Goal: Check status: Check status

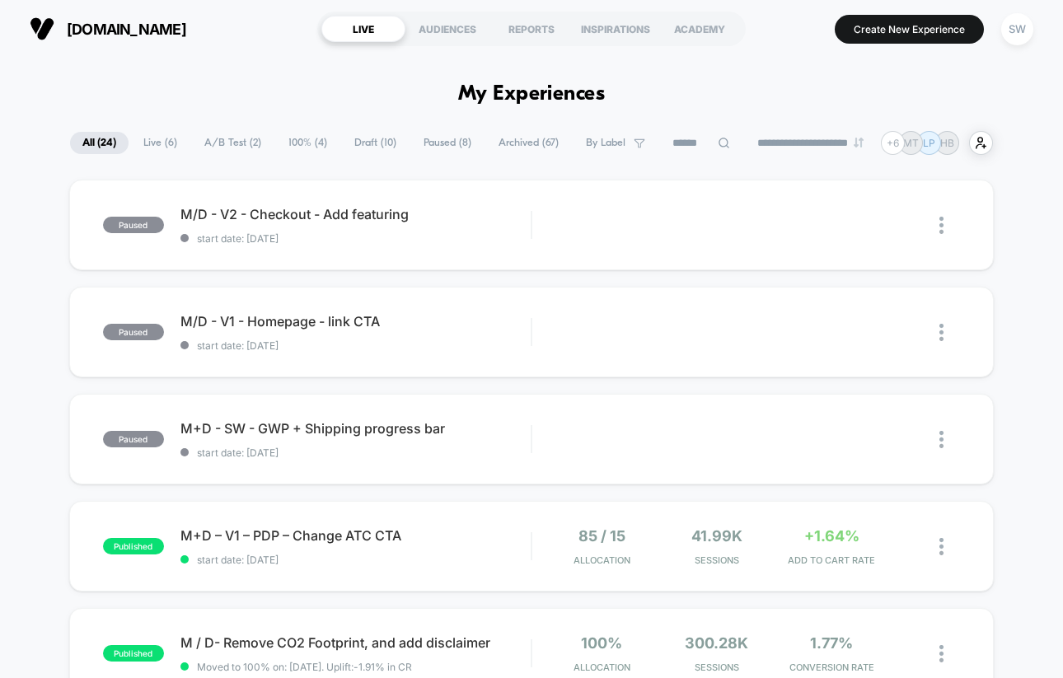
click at [204, 133] on span "A/B Test ( 2 )" at bounding box center [233, 143] width 82 height 22
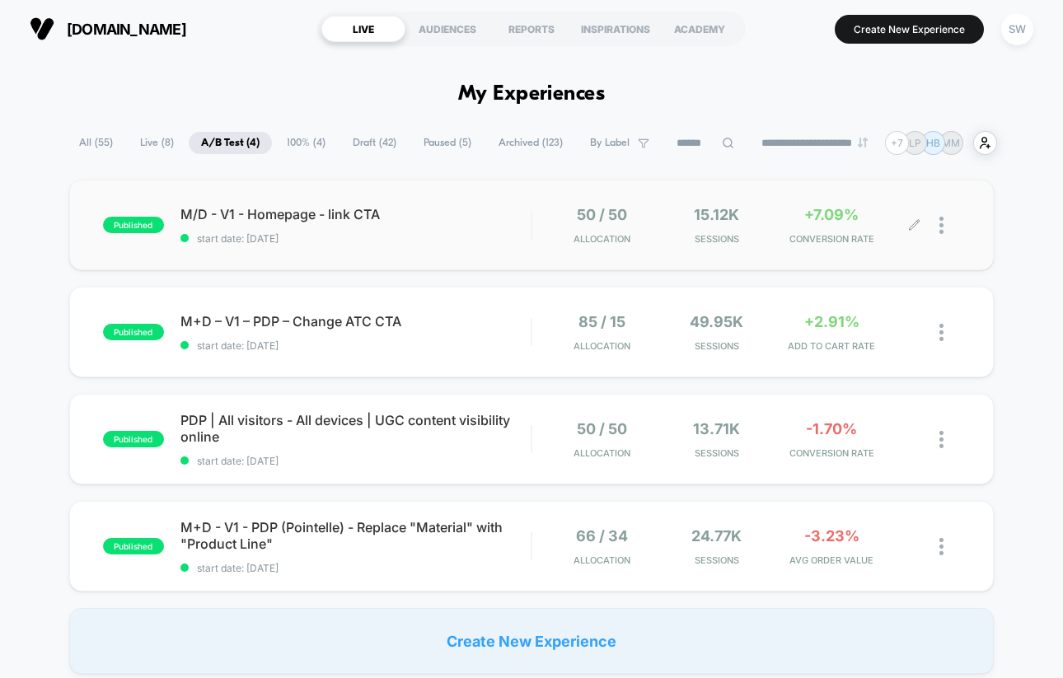
click at [535, 227] on div "50 / 50 Allocation 15.12k Sessions +7.09% CONVERSION RATE" at bounding box center [746, 225] width 428 height 39
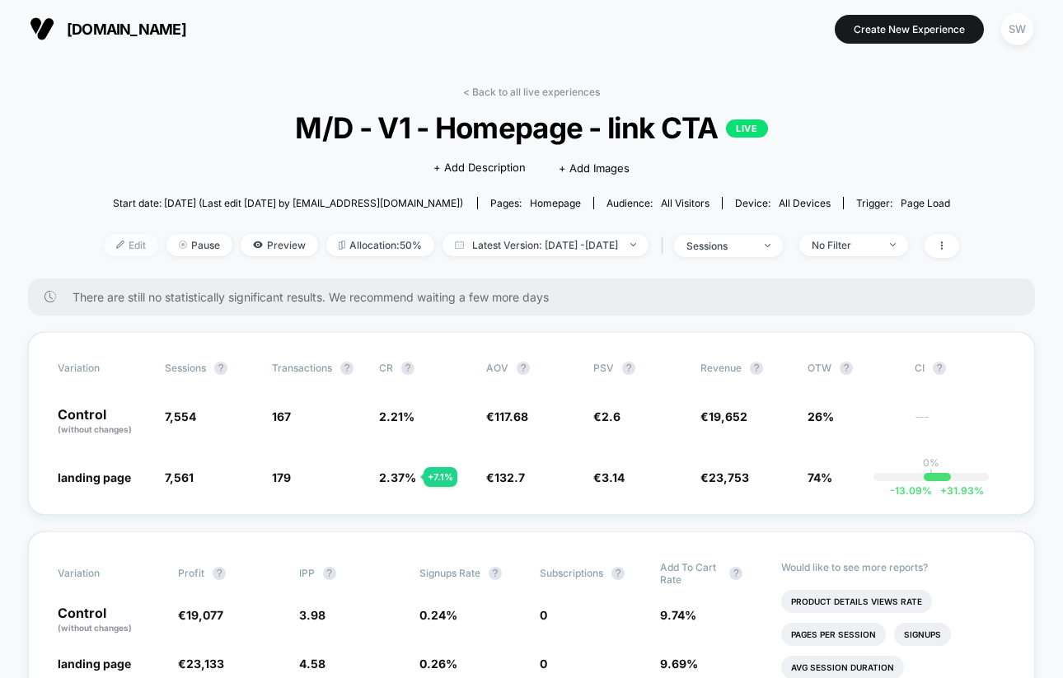
click at [104, 241] on span "Edit" at bounding box center [131, 245] width 54 height 22
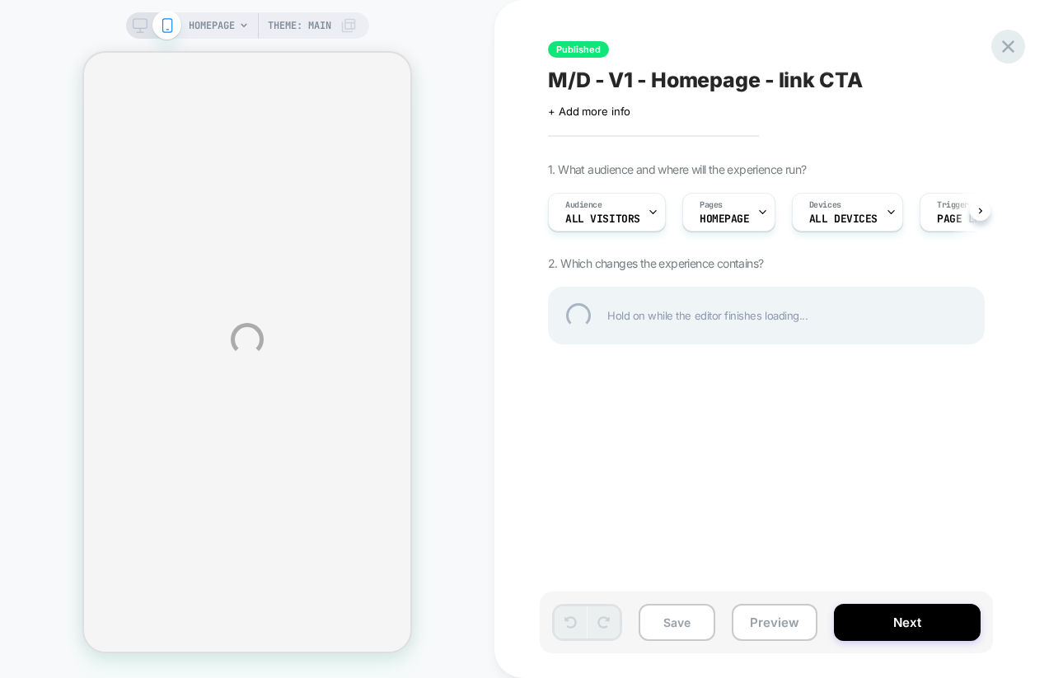
click at [1004, 40] on div at bounding box center [1008, 47] width 34 height 34
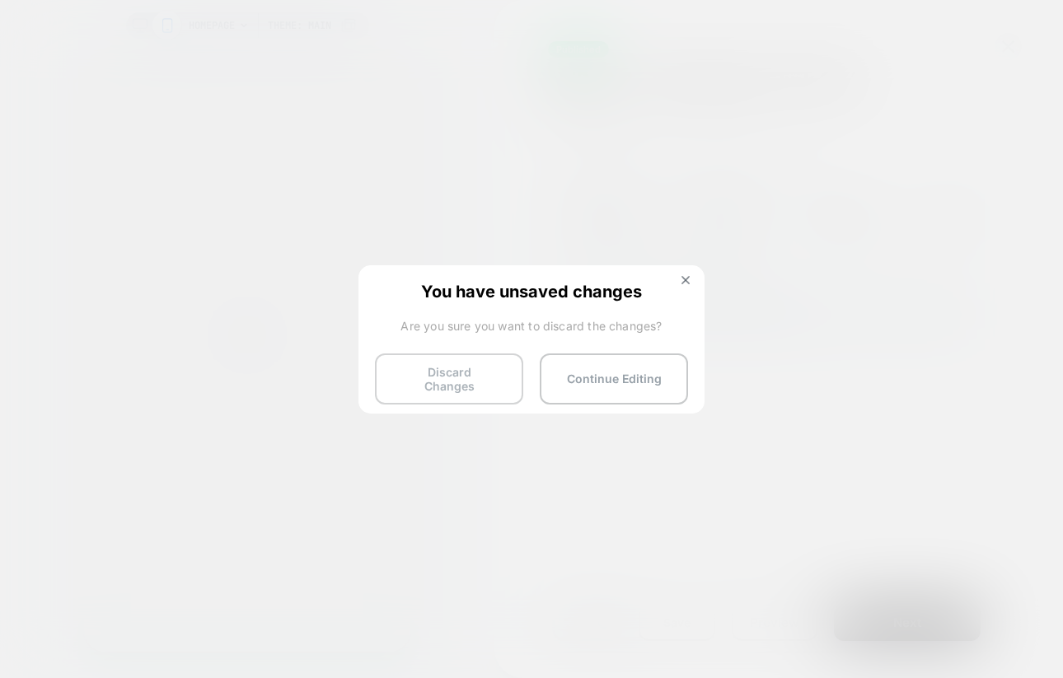
click at [451, 394] on button "Discard Changes" at bounding box center [449, 378] width 148 height 51
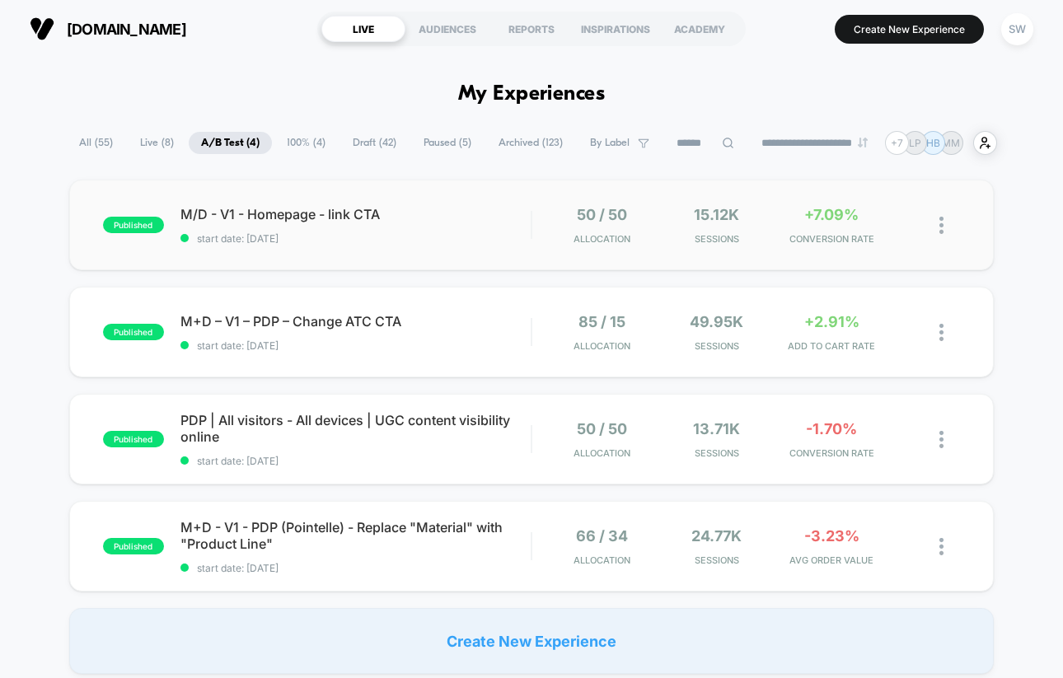
click at [498, 248] on div "published M/D - V1 - Homepage - link CTA start date: [DATE] 50 / 50 Allocation …" at bounding box center [531, 225] width 924 height 91
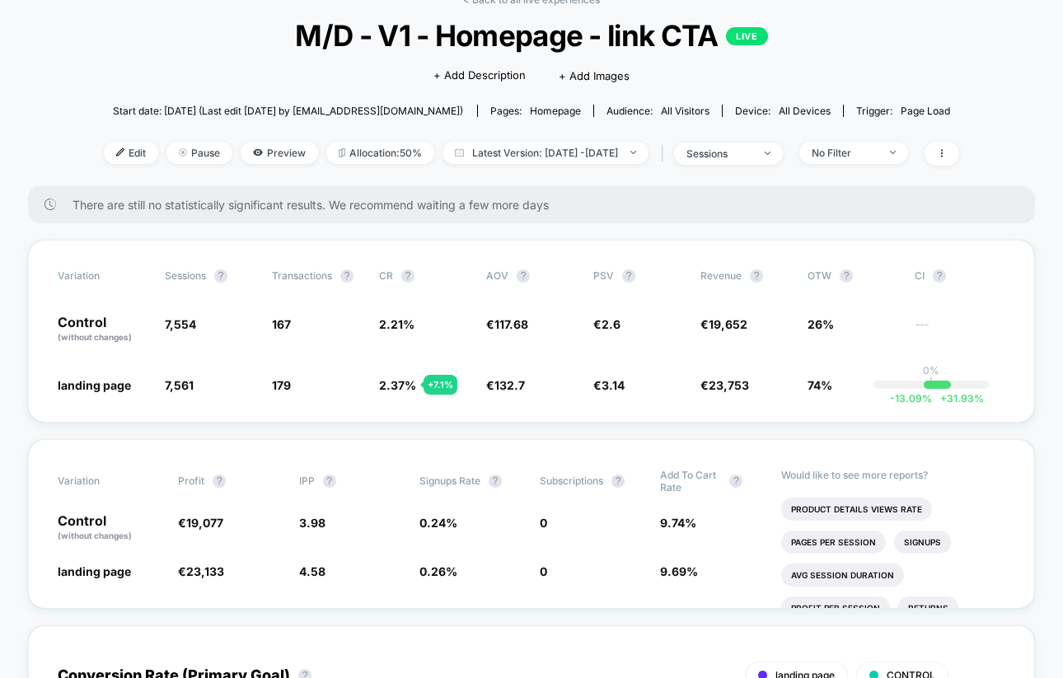
scroll to position [40, 0]
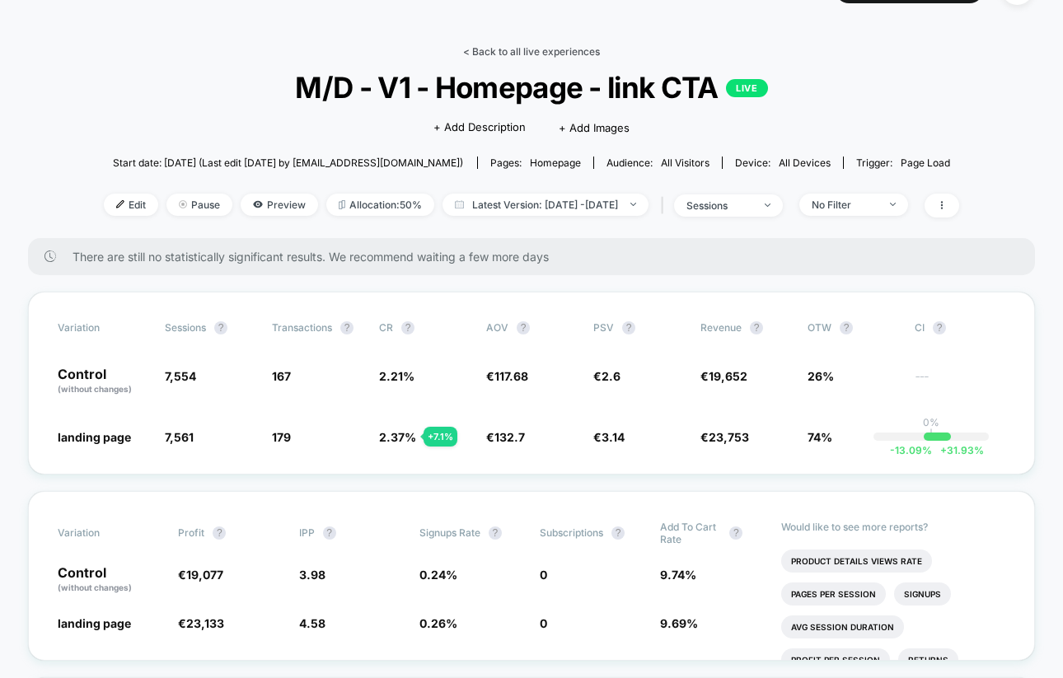
click at [523, 51] on link "< Back to all live experiences" at bounding box center [531, 51] width 137 height 12
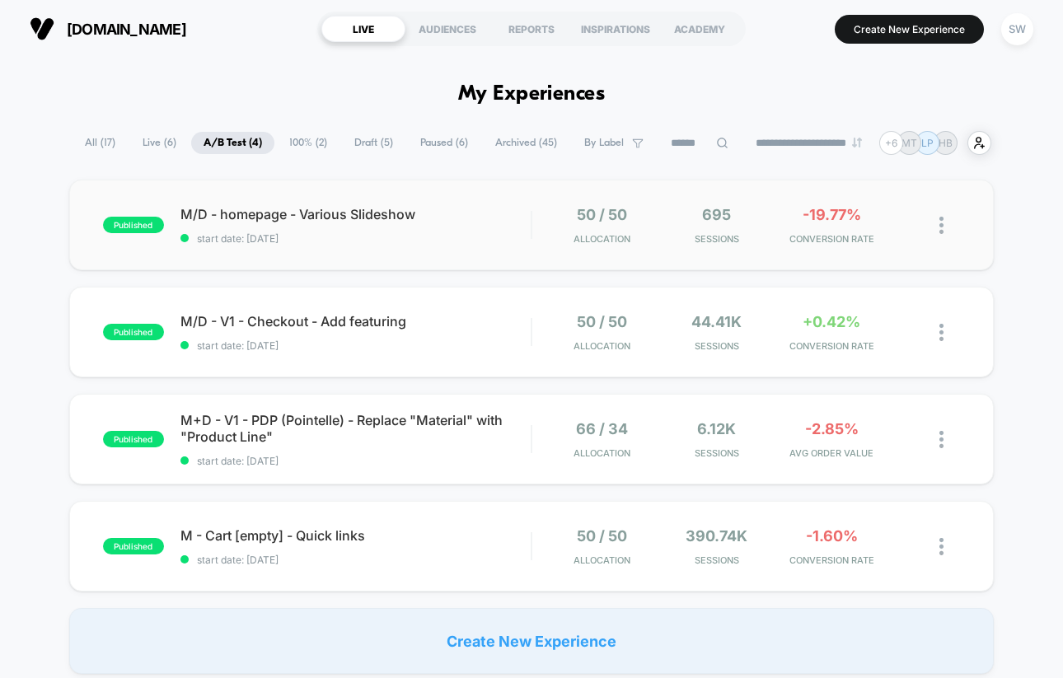
click at [495, 235] on span "start date: [DATE]" at bounding box center [355, 238] width 350 height 12
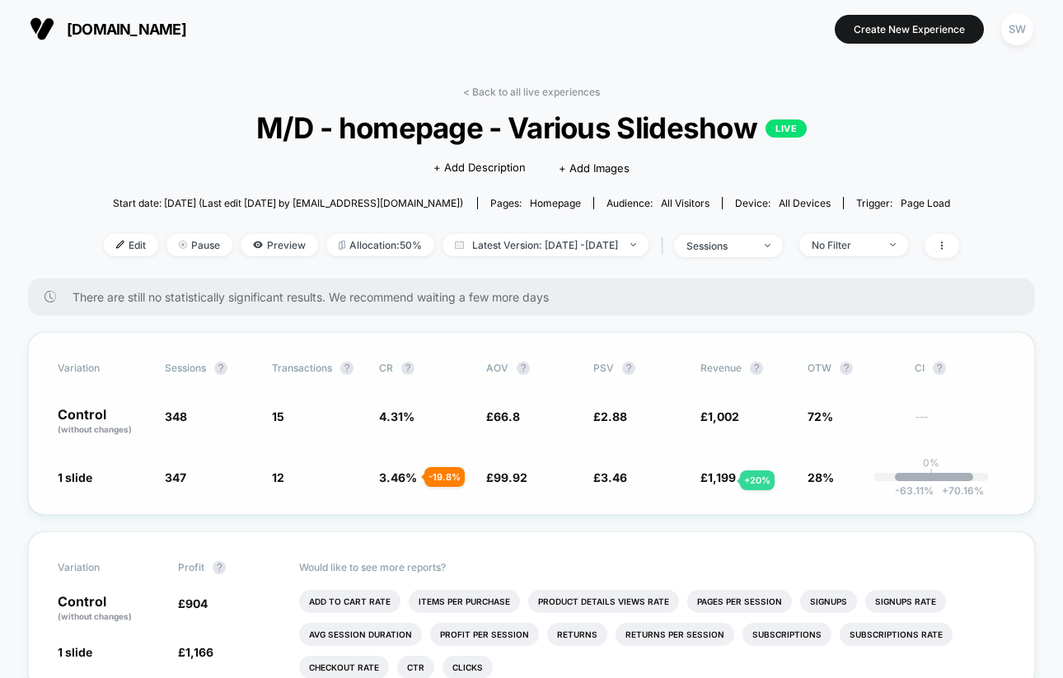
drag, startPoint x: 718, startPoint y: 407, endPoint x: 718, endPoint y: 470, distance: 62.6
click at [718, 472] on div "Variation Sessions ? Transactions ? CR ? AOV ? PSV ? Revenue ? OTW ? CI ? Contr…" at bounding box center [531, 423] width 1007 height 183
